Goal: Check status: Check status

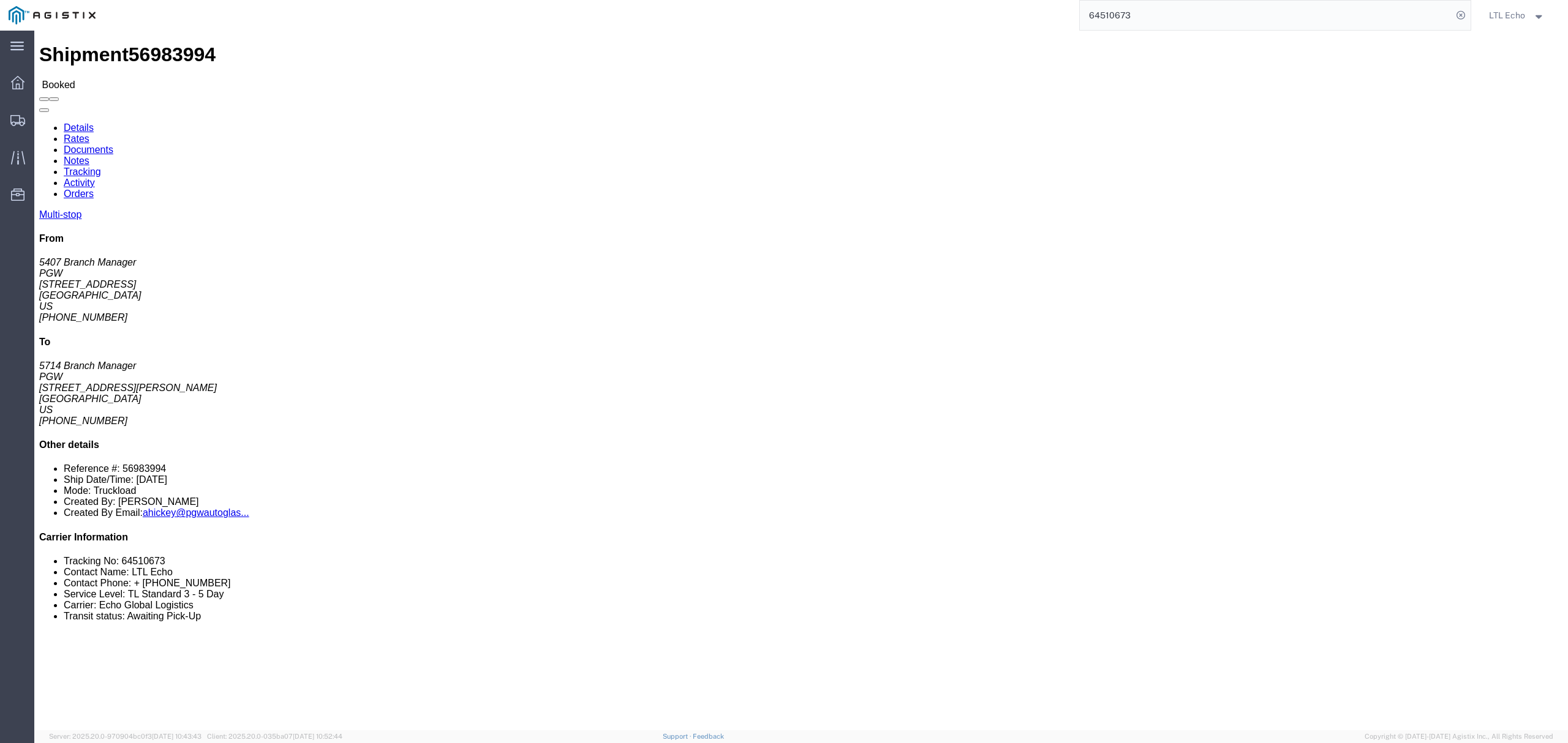
click div "Shipment Detail Multi-stop Ship From PGW (5407 Branch Manager) 5407 [STREET_ADD…"
click link "Documents"
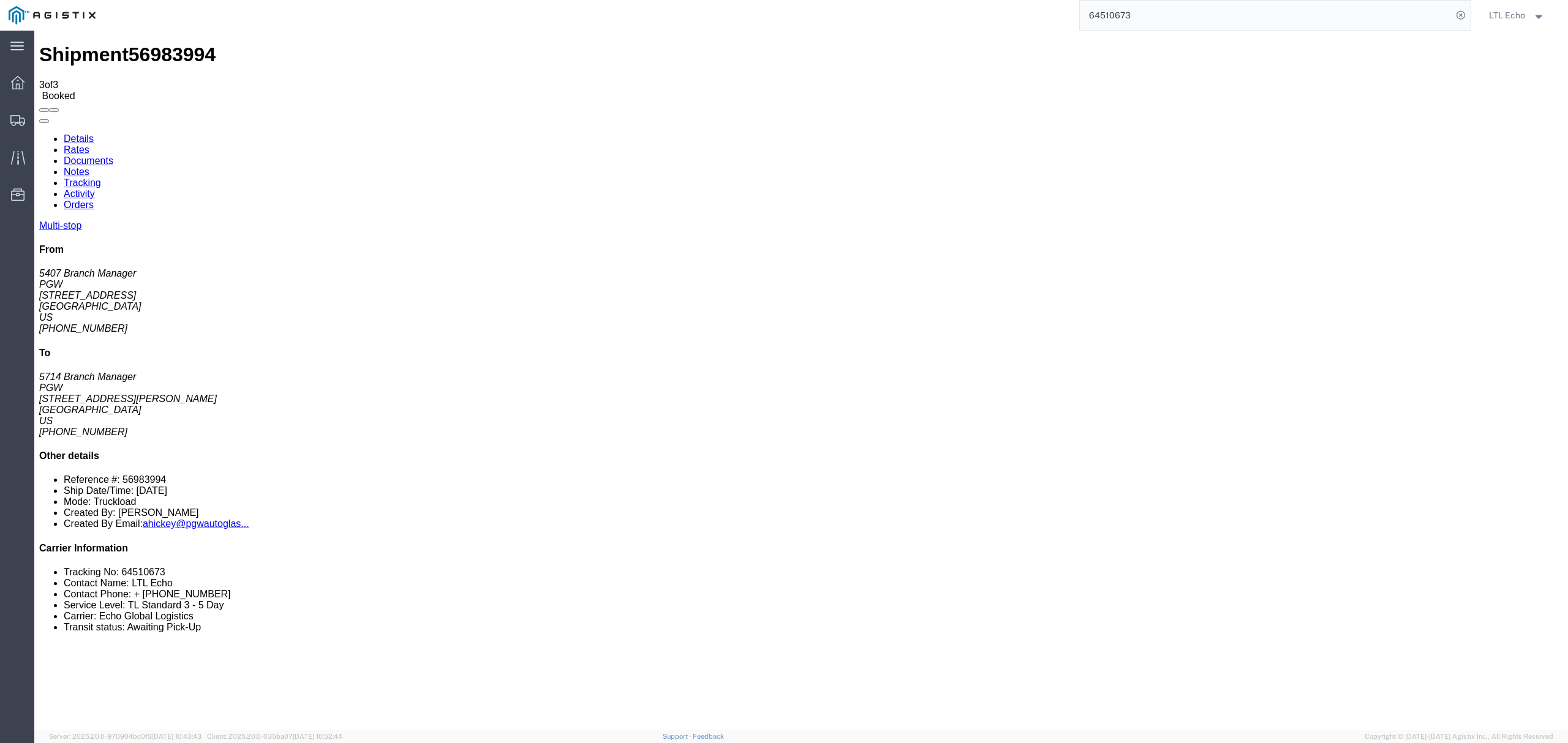
drag, startPoint x: 1177, startPoint y: 20, endPoint x: 1028, endPoint y: 1, distance: 150.2
click at [1031, 5] on div "64510673 Ship ID Ship From Ship To Tracking Nu. Status Ship ID 56983994 Ship Fr…" at bounding box center [788, 15] width 1367 height 30
paste input "57011030"
type input "57011030"
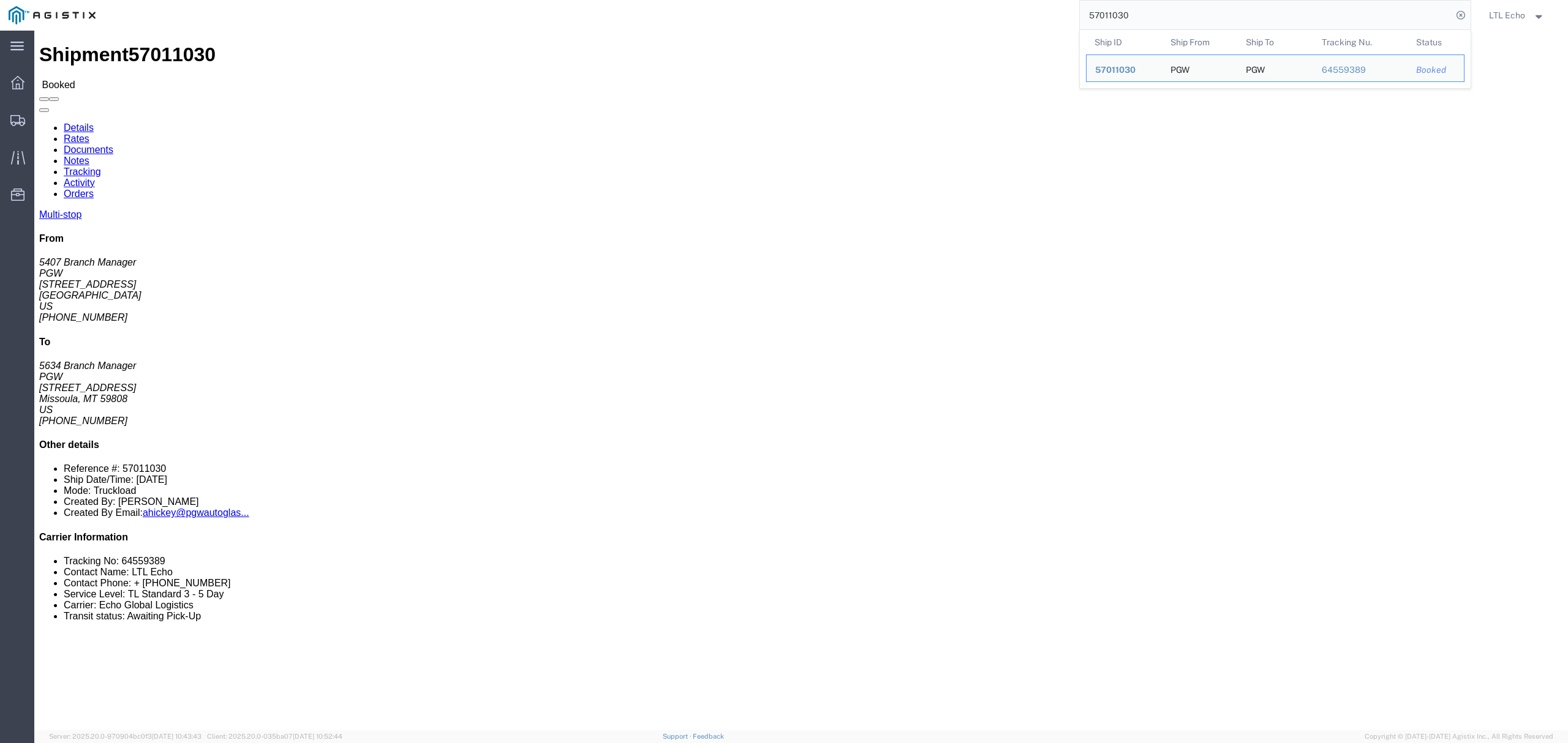
click link "Rates"
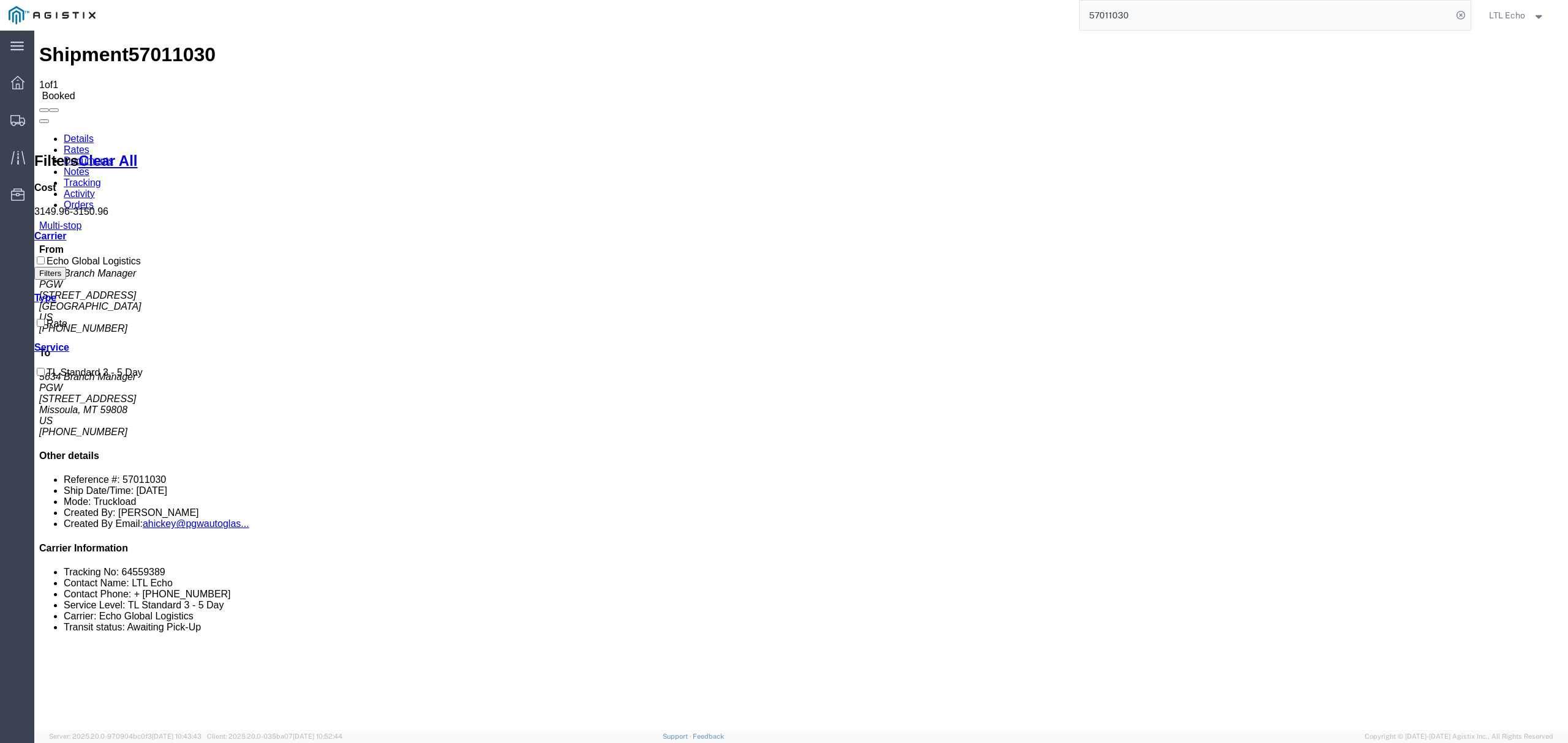
click at [113, 155] on link "Documents" at bounding box center [89, 160] width 50 height 11
click at [89, 145] on link "Rates" at bounding box center [77, 150] width 26 height 11
click at [113, 155] on link "Documents" at bounding box center [89, 160] width 50 height 11
